Goal: Task Accomplishment & Management: Manage account settings

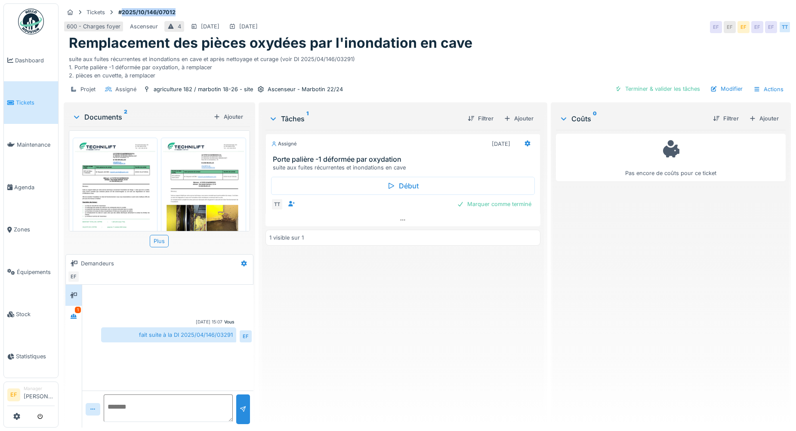
drag, startPoint x: 193, startPoint y: 9, endPoint x: 123, endPoint y: 14, distance: 70.7
click at [123, 14] on div "Tickets #2025/10/146/07012" at bounding box center [427, 12] width 727 height 11
copy strong "2025/10/146/07012"
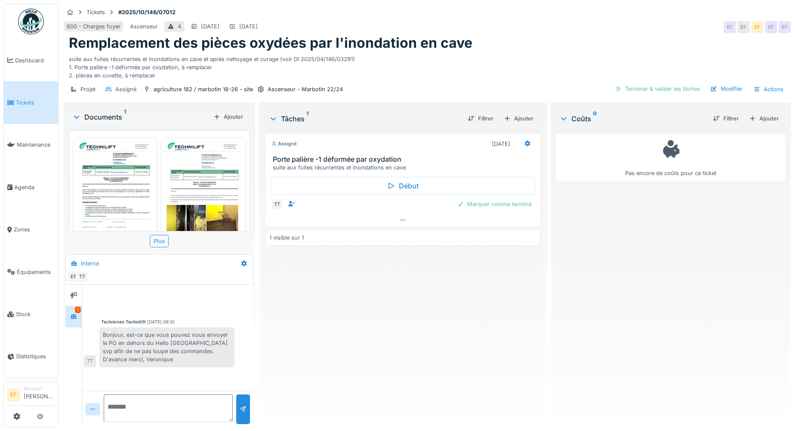
click at [228, 123] on div "Documents 1 Ajouter" at bounding box center [159, 117] width 181 height 18
click at [226, 118] on div "Ajouter" at bounding box center [228, 117] width 37 height 12
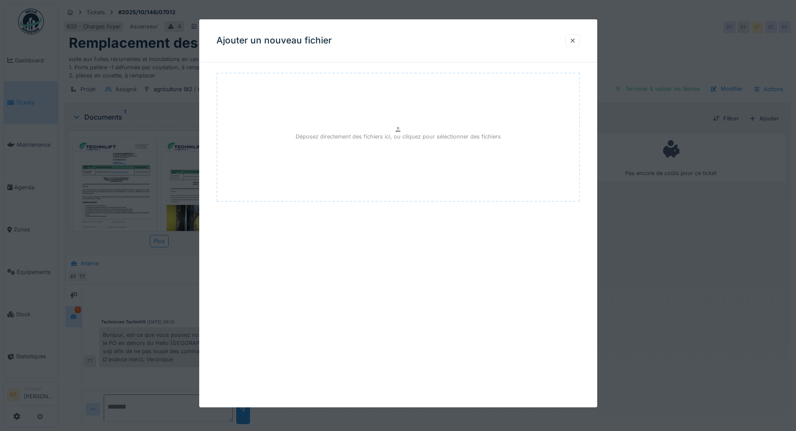
click at [308, 138] on p "Déposez directement des fichiers ici, ou cliquez pour sélectionner des fichiers" at bounding box center [397, 136] width 205 height 8
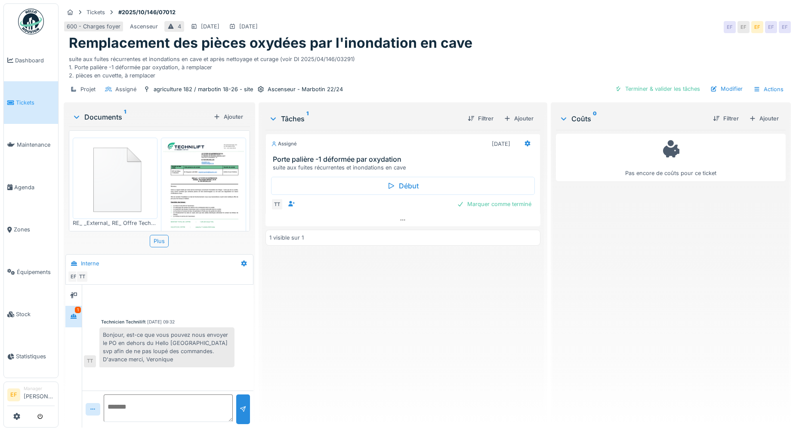
click at [111, 180] on img at bounding box center [115, 178] width 80 height 77
click at [111, 180] on div at bounding box center [398, 215] width 796 height 431
click at [123, 184] on img at bounding box center [115, 178] width 80 height 77
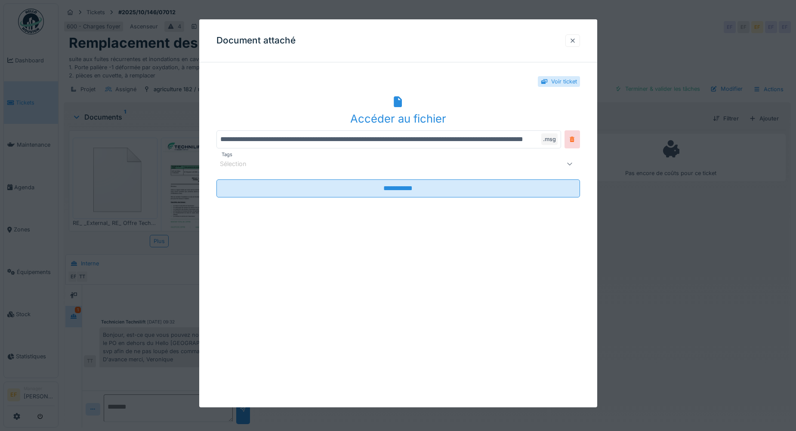
click at [576, 40] on div at bounding box center [572, 41] width 7 height 8
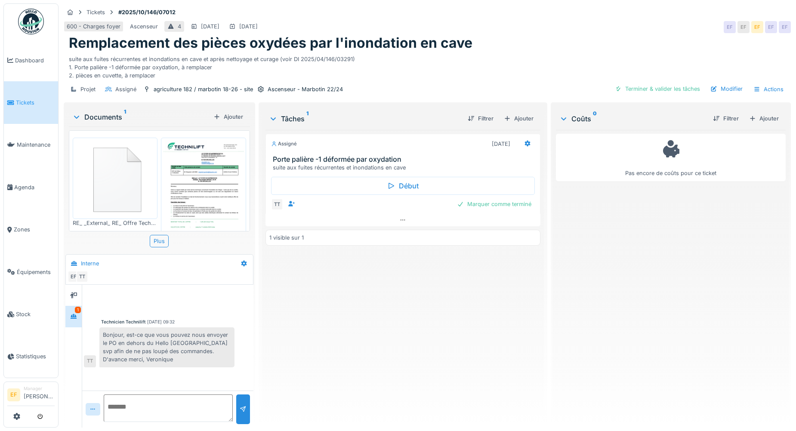
click at [372, 303] on div "Assigné [DATE] Porte palière -1 déformée par oxydation suite aux fuites récurre…" at bounding box center [402, 275] width 275 height 291
